Goal: Find specific page/section: Find specific page/section

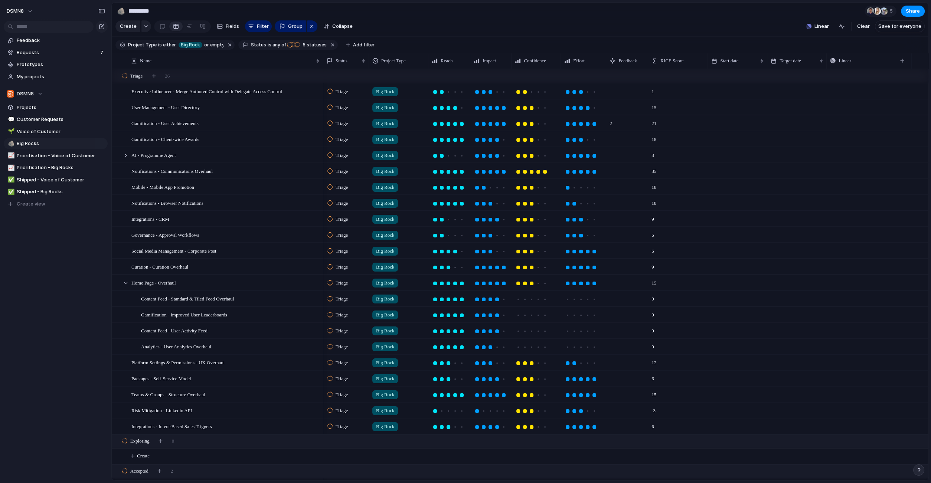
scroll to position [122, 0]
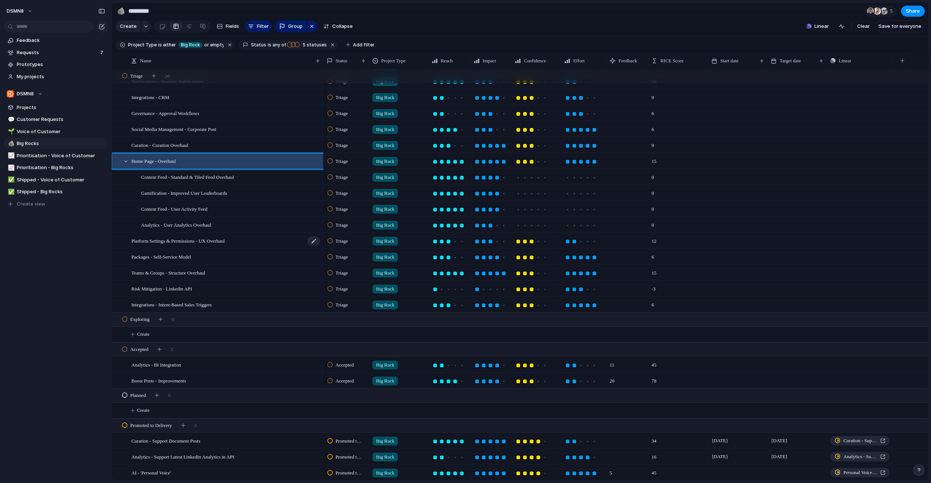
click at [296, 234] on div "Platform Settings & Permissions - UX Overhaul" at bounding box center [225, 241] width 189 height 15
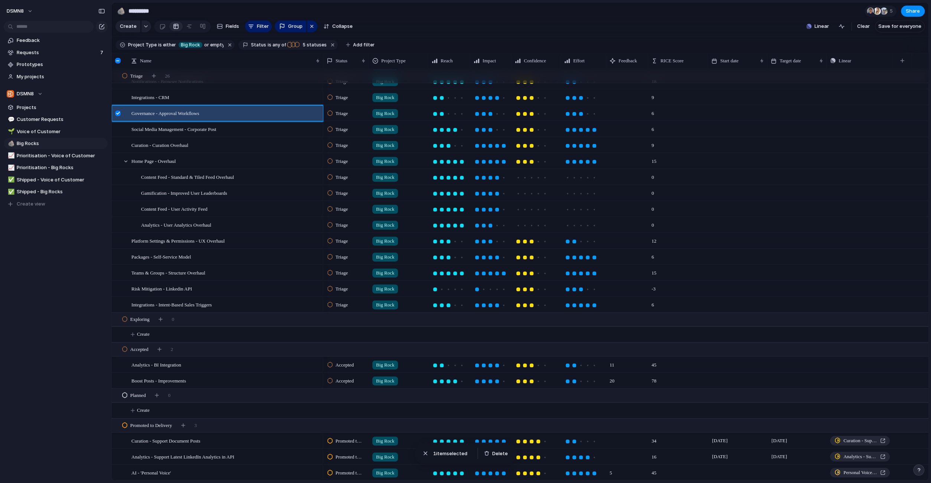
click at [121, 110] on div at bounding box center [118, 116] width 13 height 20
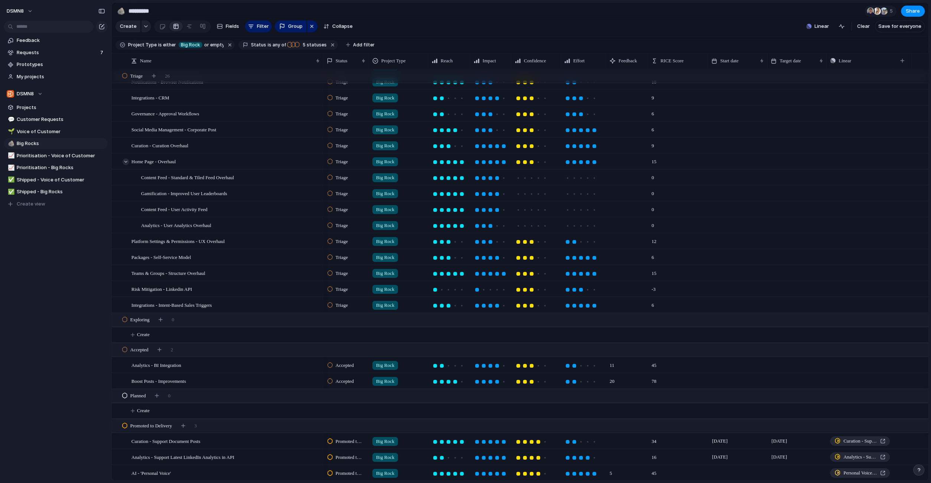
click at [125, 162] on div at bounding box center [126, 162] width 7 height 7
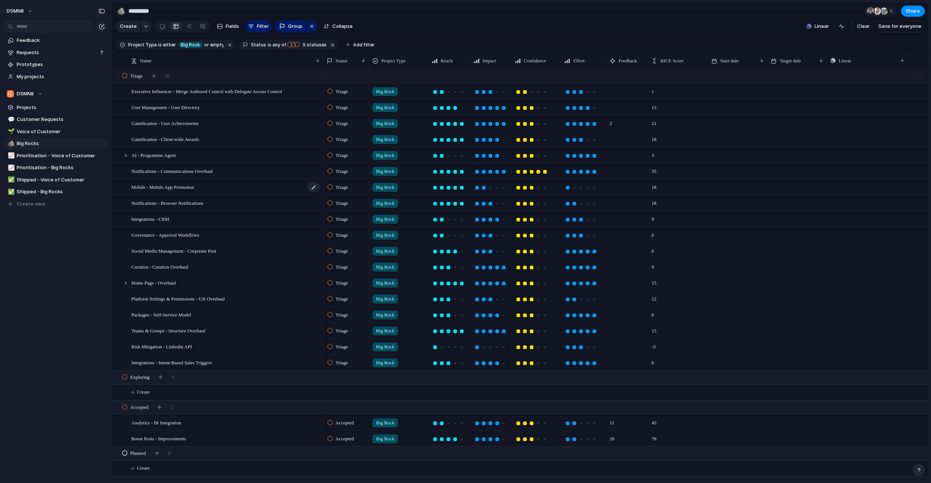
scroll to position [58, 0]
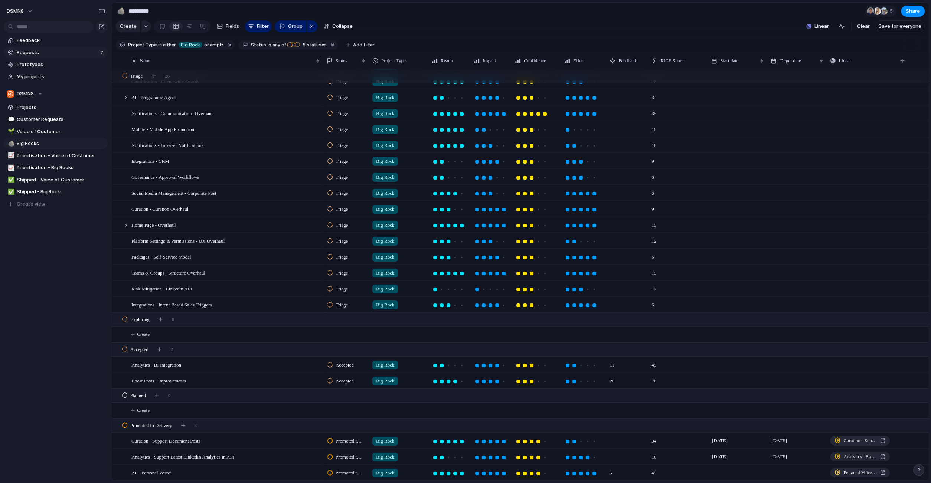
click at [72, 52] on span "Requests" at bounding box center [57, 52] width 81 height 7
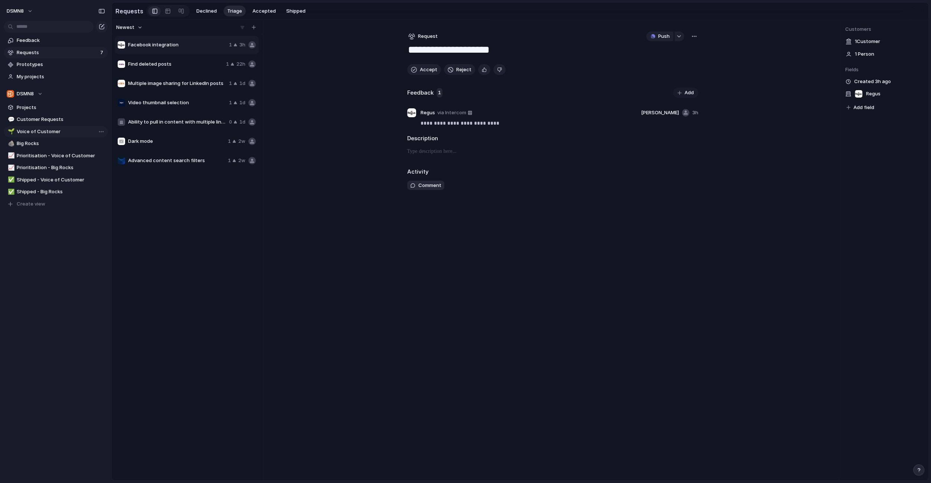
click at [68, 133] on span "Voice of Customer" at bounding box center [61, 131] width 88 height 7
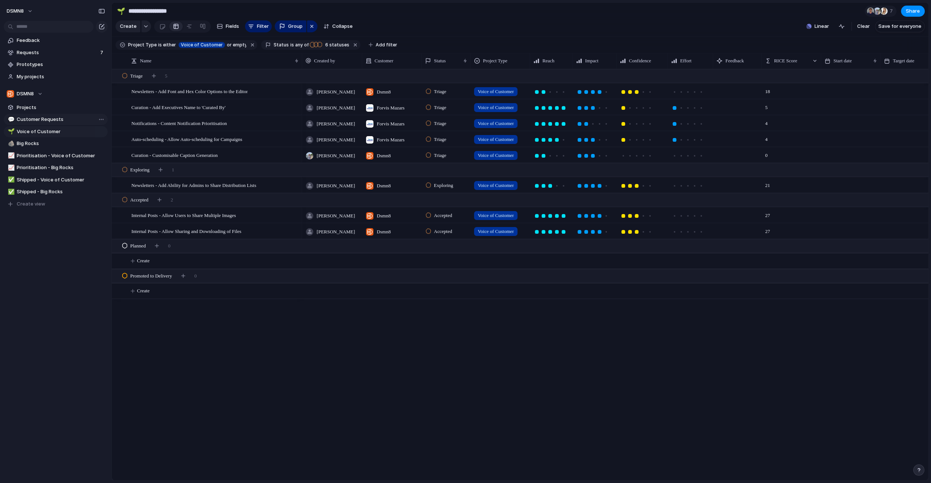
click at [69, 120] on span "Customer Requests" at bounding box center [61, 119] width 88 height 7
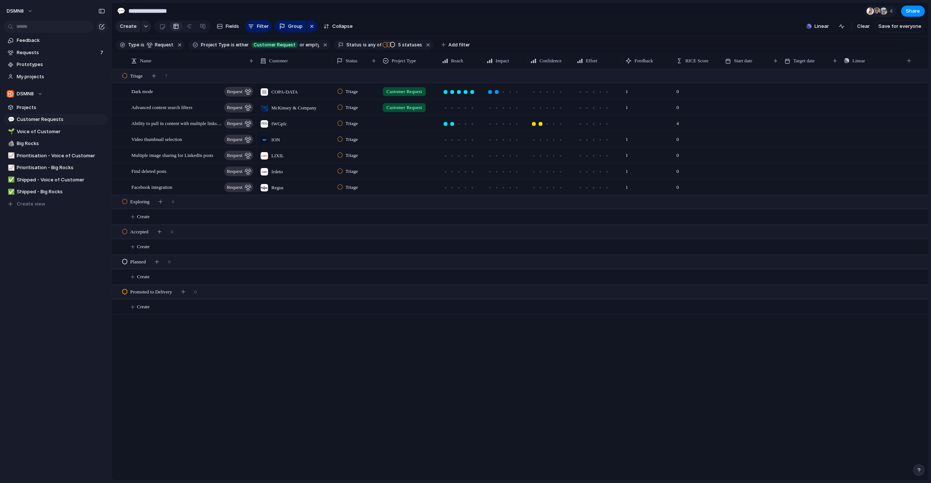
click at [402, 122] on div at bounding box center [409, 122] width 59 height 12
drag, startPoint x: 387, startPoint y: 179, endPoint x: 390, endPoint y: 170, distance: 8.6
click at [388, 179] on div at bounding box center [387, 179] width 13 height 13
click at [375, 157] on div "Big Rock Voice of Customer Customer Request" at bounding box center [465, 241] width 931 height 483
click at [405, 138] on div at bounding box center [409, 138] width 59 height 12
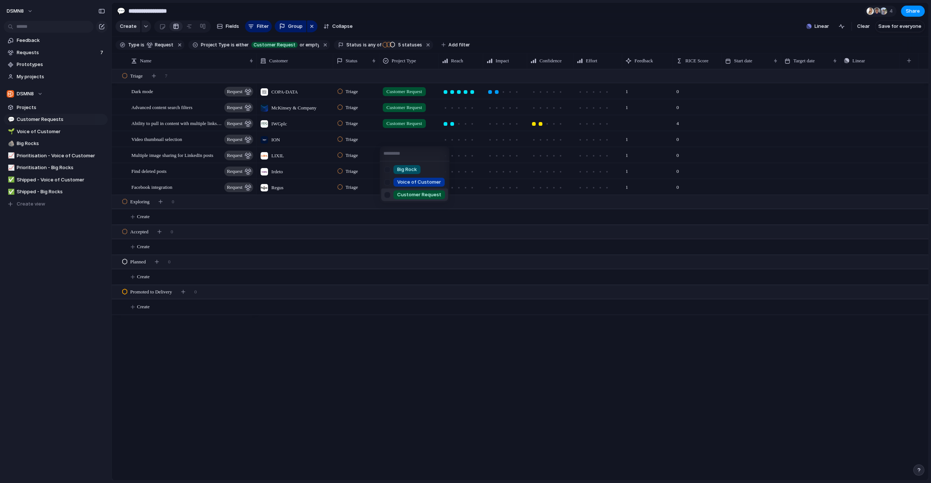
click at [388, 197] on div at bounding box center [387, 195] width 13 height 13
drag, startPoint x: 370, startPoint y: 151, endPoint x: 384, endPoint y: 159, distance: 15.8
click at [370, 151] on div "Big Rock Voice of Customer Customer Request" at bounding box center [465, 241] width 931 height 483
click at [400, 157] on div at bounding box center [409, 154] width 59 height 12
click at [390, 211] on div at bounding box center [387, 211] width 13 height 13
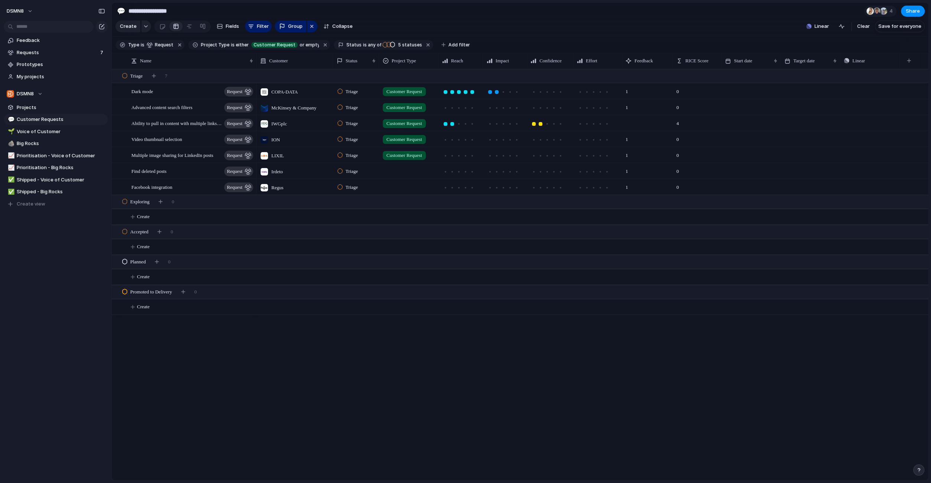
drag, startPoint x: 369, startPoint y: 186, endPoint x: 388, endPoint y: 180, distance: 20.4
click at [369, 186] on div "Big Rock Voice of Customer Customer Request" at bounding box center [465, 241] width 931 height 483
click at [405, 169] on div at bounding box center [409, 170] width 59 height 12
click at [389, 227] on div at bounding box center [387, 227] width 13 height 13
click at [372, 183] on div "Big Rock Voice of Customer Customer Request" at bounding box center [465, 241] width 931 height 483
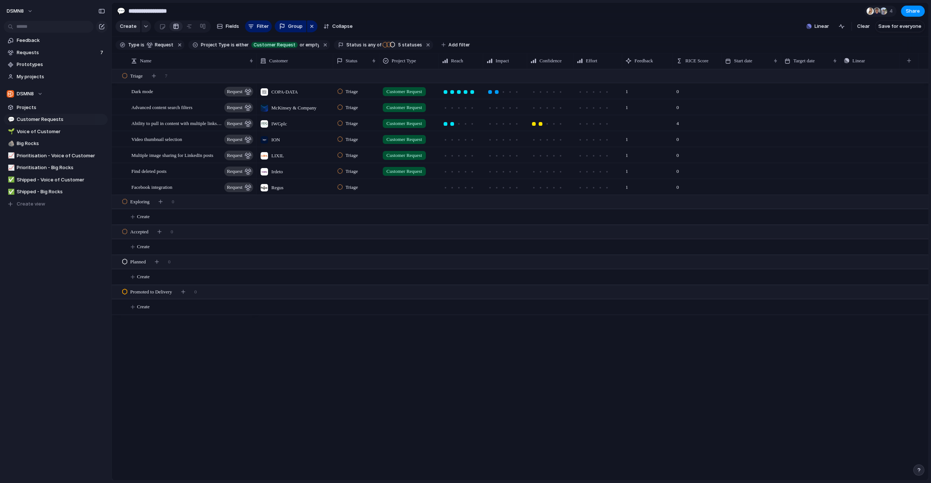
click at [396, 188] on div at bounding box center [409, 186] width 59 height 12
click at [389, 244] on div at bounding box center [387, 242] width 13 height 13
click at [375, 356] on div "Big Rock Voice of Customer Customer Request" at bounding box center [465, 241] width 931 height 483
click at [182, 173] on div "Find deleted posts request" at bounding box center [192, 171] width 123 height 15
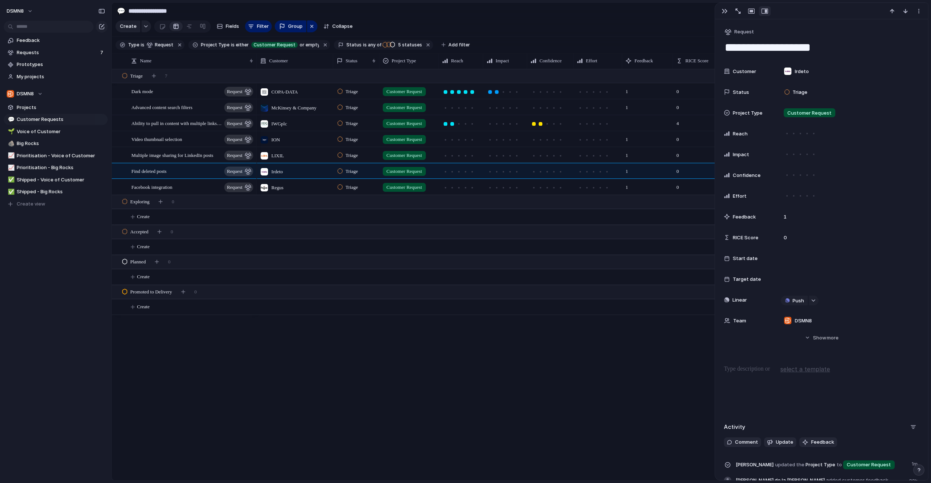
click at [520, 6] on section "**********" at bounding box center [520, 11] width 817 height 17
click at [727, 10] on button "button" at bounding box center [725, 11] width 12 height 10
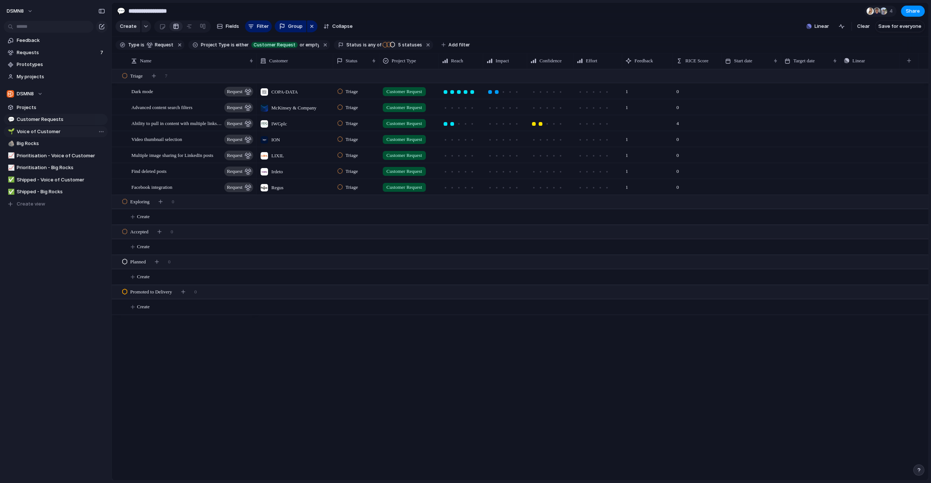
click at [72, 133] on span "Voice of Customer" at bounding box center [61, 131] width 88 height 7
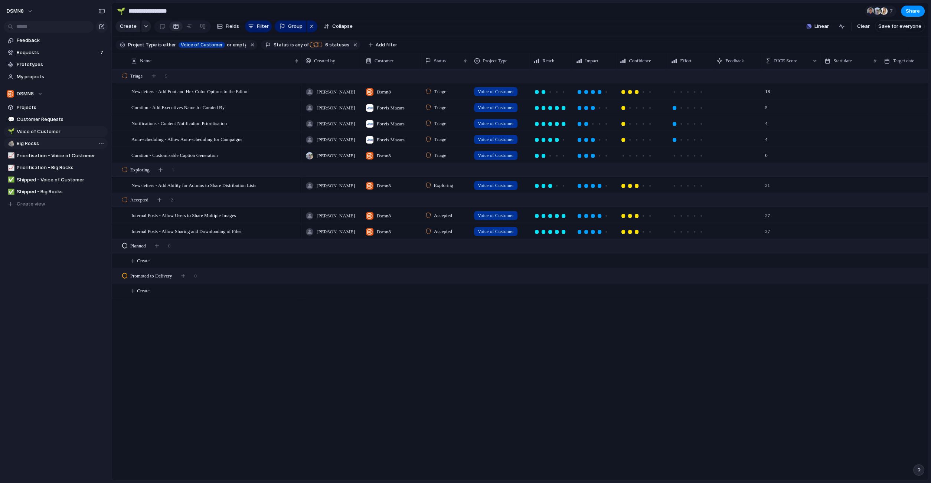
click at [41, 144] on span "Big Rocks" at bounding box center [61, 143] width 88 height 7
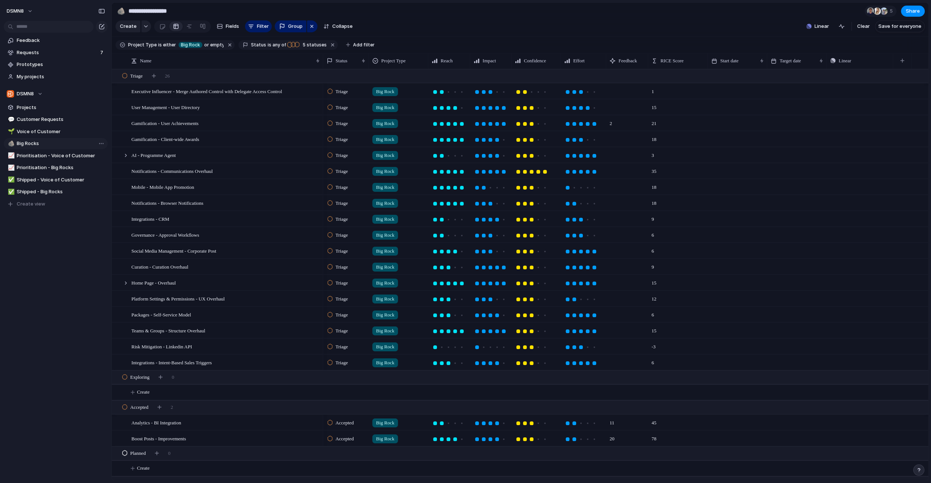
type input "*********"
click at [124, 282] on div at bounding box center [126, 283] width 7 height 7
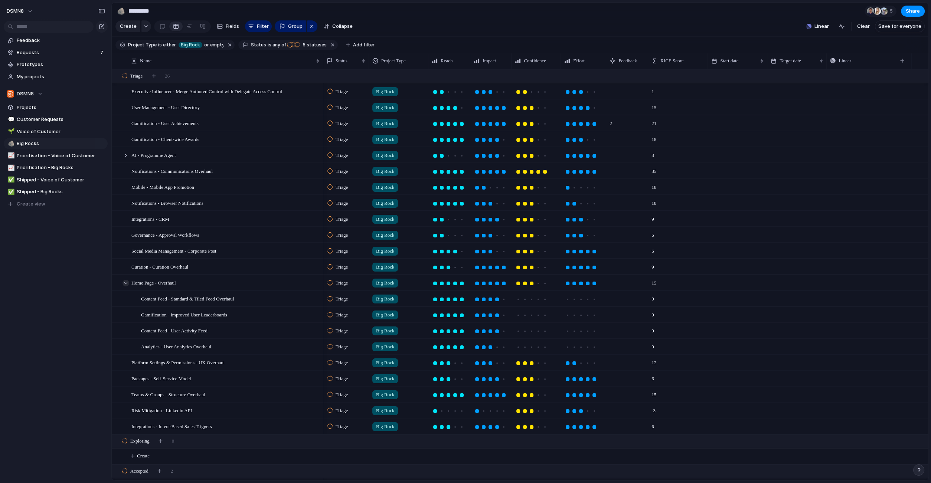
click at [126, 284] on div at bounding box center [126, 283] width 7 height 7
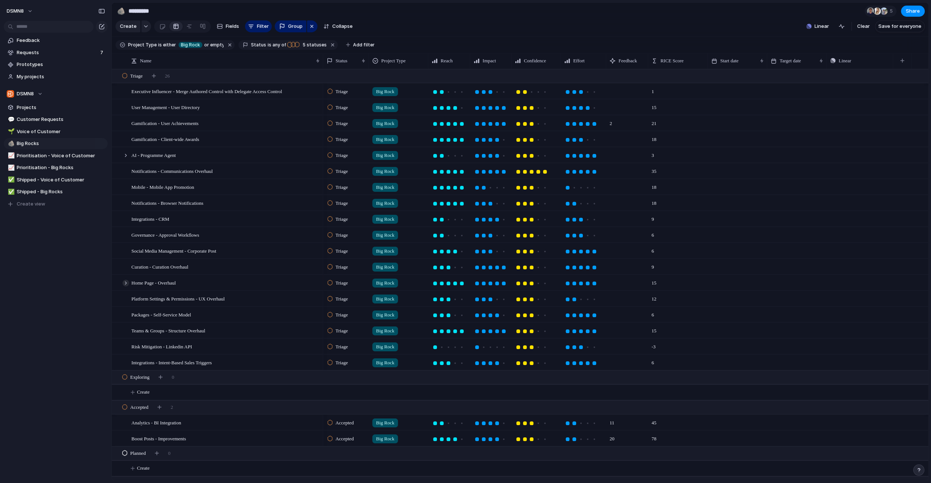
click at [126, 284] on div at bounding box center [126, 283] width 7 height 7
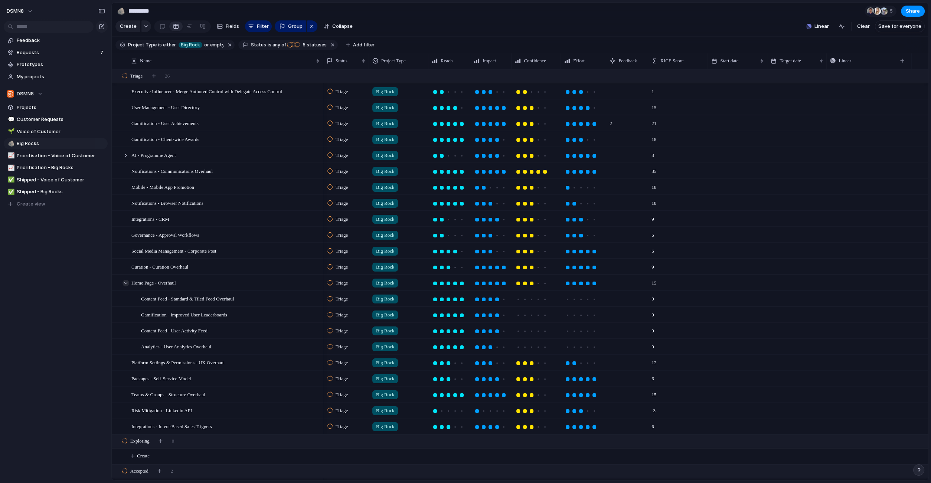
click at [126, 284] on div at bounding box center [126, 283] width 7 height 7
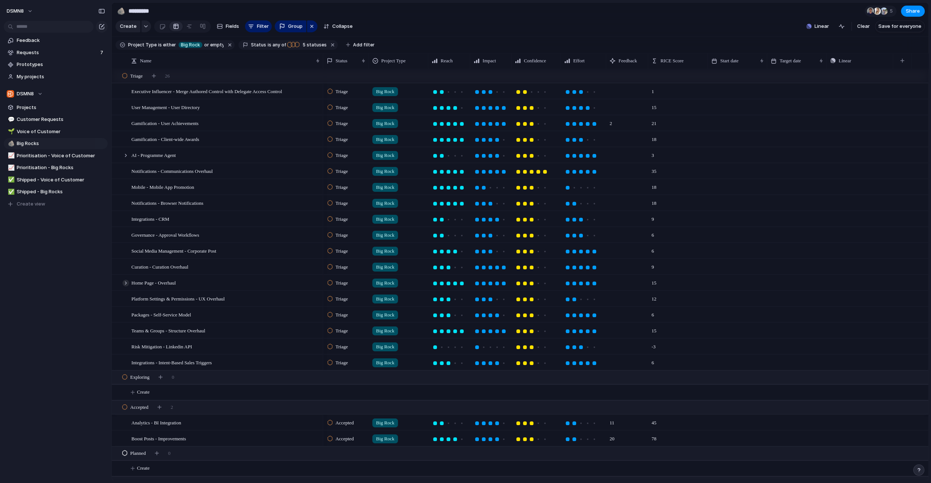
scroll to position [58, 0]
